Goal: Navigation & Orientation: Find specific page/section

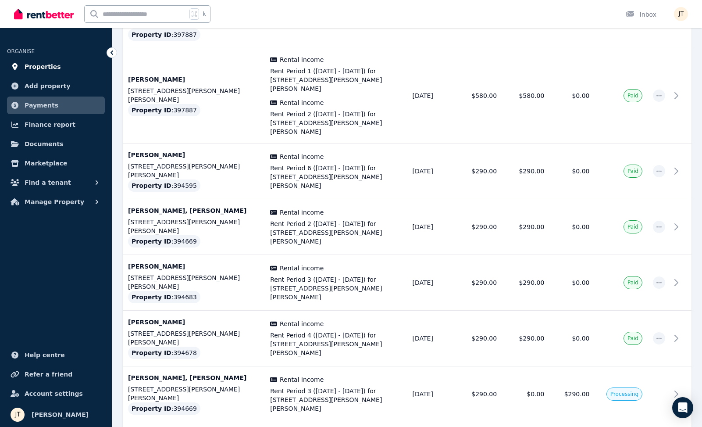
click at [51, 66] on span "Properties" at bounding box center [43, 66] width 36 height 11
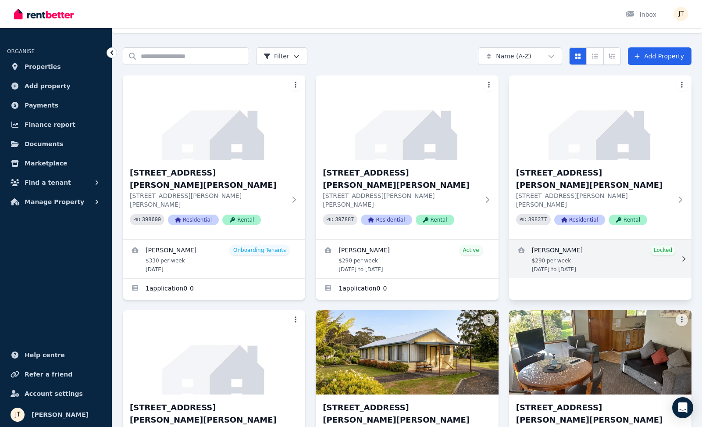
scroll to position [3, 0]
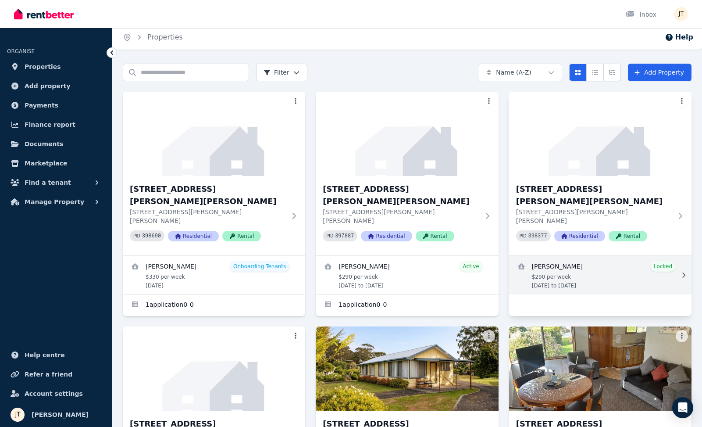
click at [553, 256] on link "View details for Kineta Tatnell" at bounding box center [600, 275] width 182 height 39
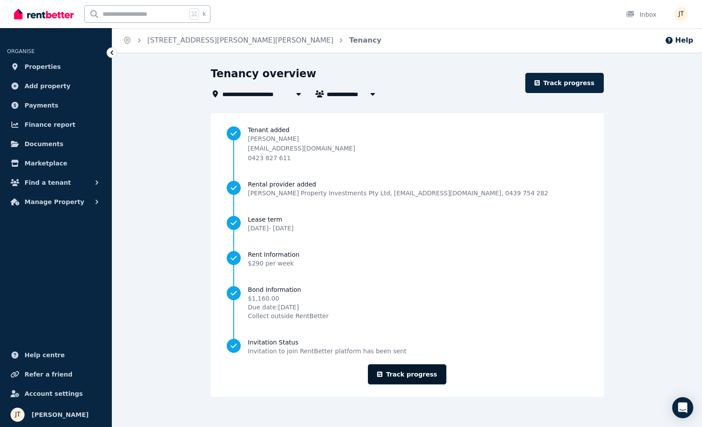
click at [413, 375] on link "Track progress" at bounding box center [407, 374] width 79 height 20
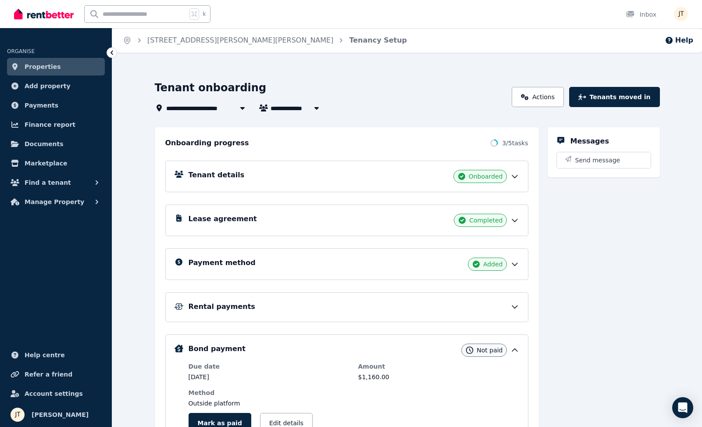
click at [375, 268] on div "Payment method Added" at bounding box center [354, 263] width 331 height 13
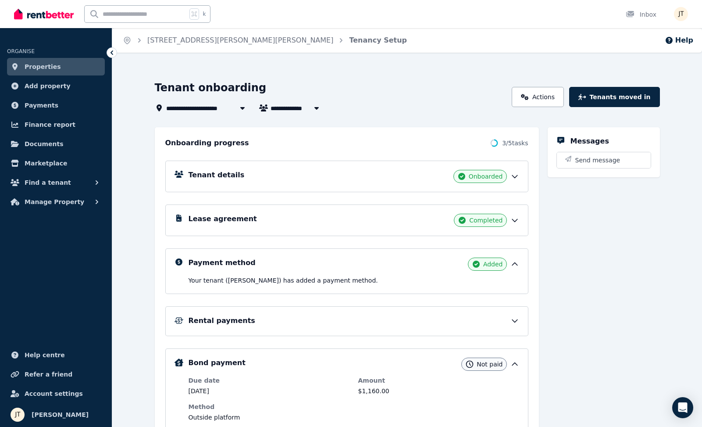
click at [375, 268] on div "Payment method Added" at bounding box center [354, 263] width 331 height 13
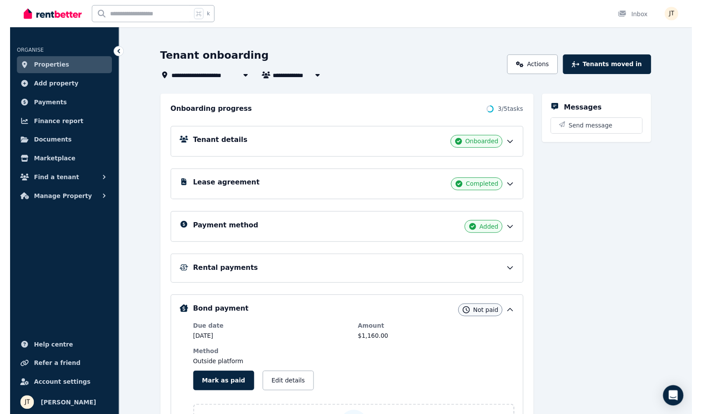
scroll to position [33, 0]
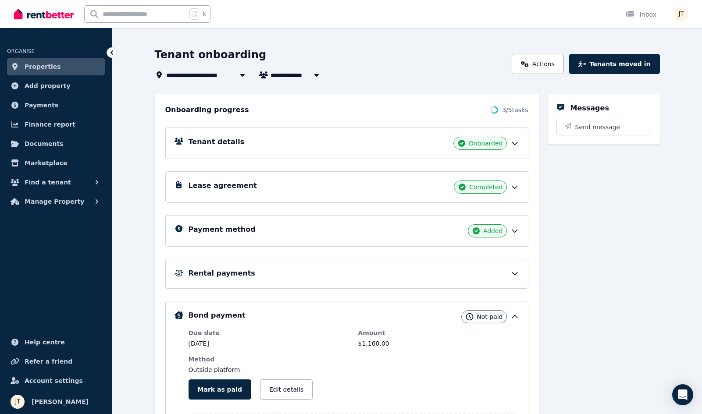
click at [323, 232] on div "Payment method Added" at bounding box center [354, 231] width 331 height 13
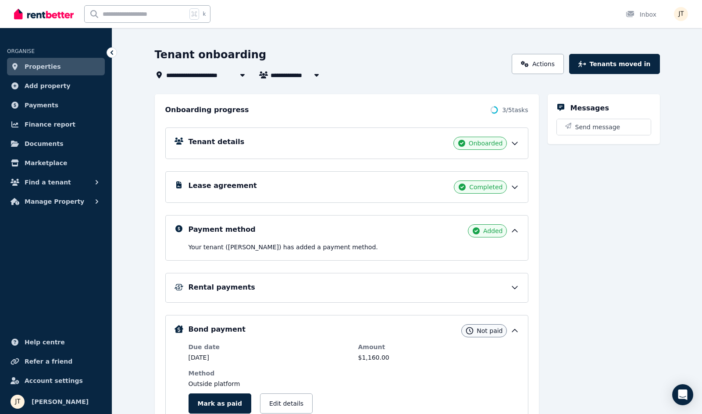
click at [364, 295] on div "Rental payments" at bounding box center [346, 288] width 363 height 30
click at [298, 293] on div "Rental payments" at bounding box center [354, 287] width 331 height 11
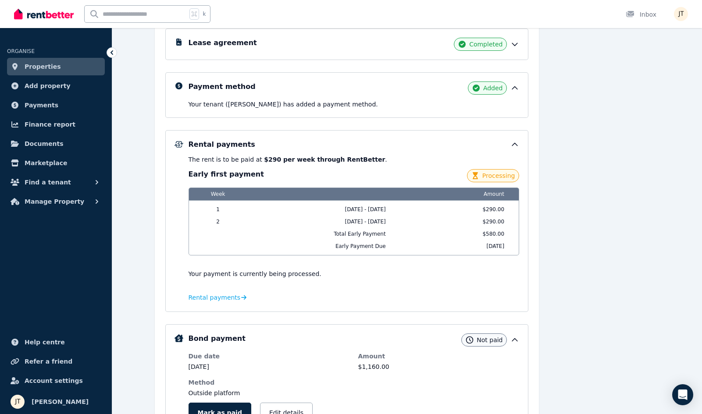
scroll to position [186, 0]
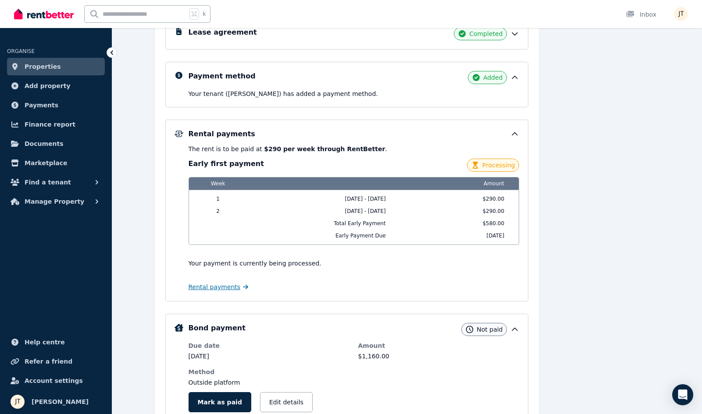
click at [229, 289] on span "Rental payments" at bounding box center [215, 287] width 52 height 9
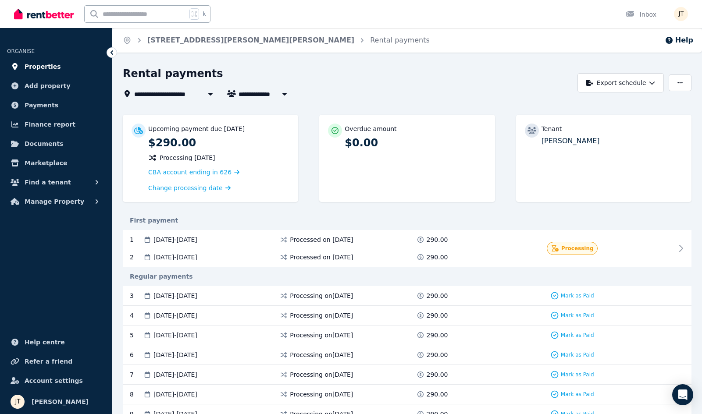
click at [42, 64] on span "Properties" at bounding box center [43, 66] width 36 height 11
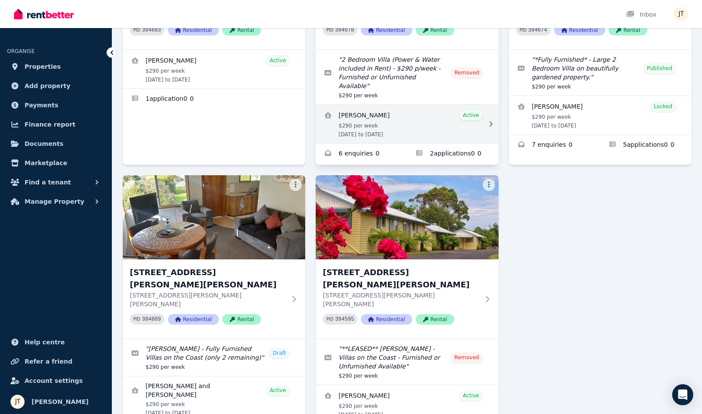
scroll to position [443, 0]
